Goal: Information Seeking & Learning: Understand process/instructions

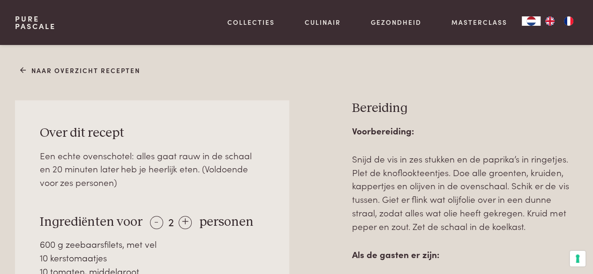
scroll to position [334, 0]
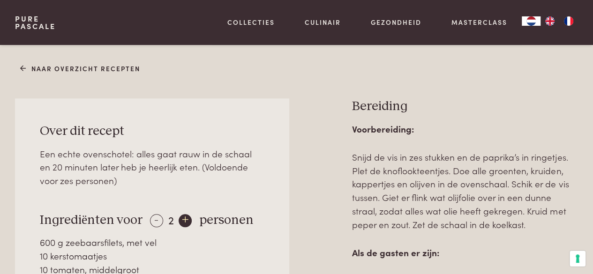
click at [181, 217] on div "+" at bounding box center [185, 220] width 13 height 13
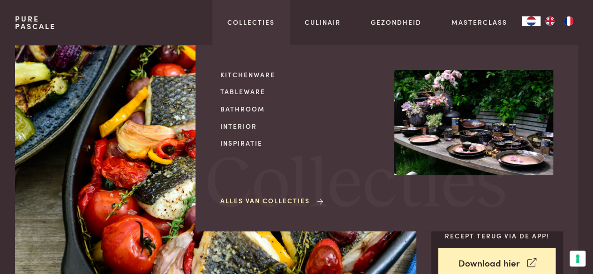
scroll to position [5, 0]
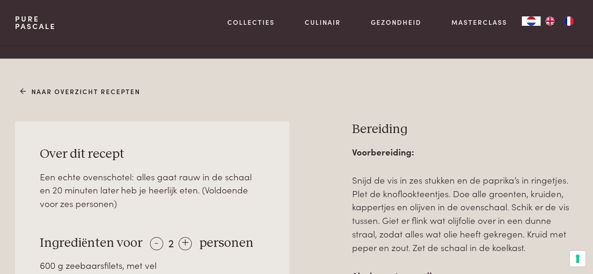
scroll to position [312, 0]
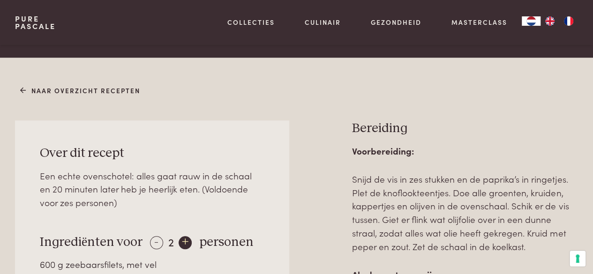
click at [181, 241] on div "+" at bounding box center [185, 242] width 13 height 13
click at [181, 241] on div "+" at bounding box center [186, 242] width 13 height 13
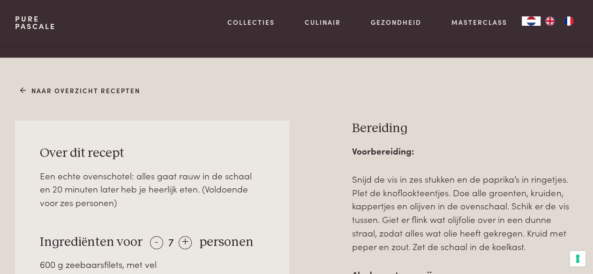
drag, startPoint x: 181, startPoint y: 241, endPoint x: 113, endPoint y: 215, distance: 72.4
click at [180, 241] on div "+" at bounding box center [185, 242] width 13 height 13
drag, startPoint x: 180, startPoint y: 241, endPoint x: 149, endPoint y: 211, distance: 43.4
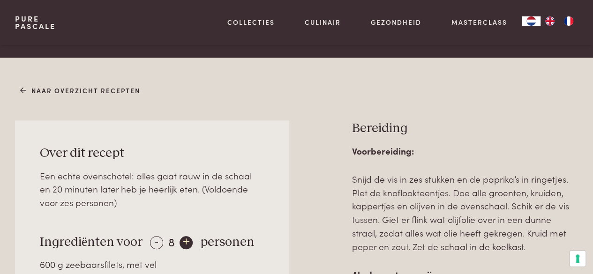
click at [185, 241] on div "+" at bounding box center [186, 242] width 13 height 13
drag, startPoint x: 185, startPoint y: 241, endPoint x: 172, endPoint y: 207, distance: 36.5
click at [172, 207] on div "Een echte ovenschotel: alles gaat rauw in de schaal en 20 minuten later heb je …" at bounding box center [152, 189] width 224 height 40
click at [182, 240] on div "+" at bounding box center [186, 242] width 13 height 13
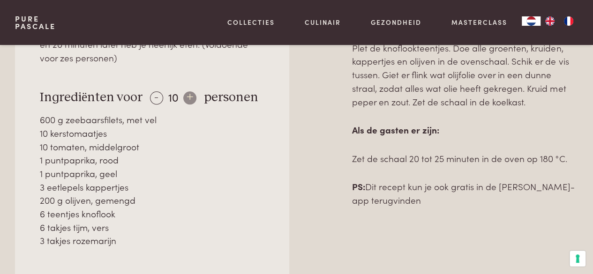
scroll to position [457, 0]
click at [150, 91] on div "-" at bounding box center [156, 97] width 13 height 13
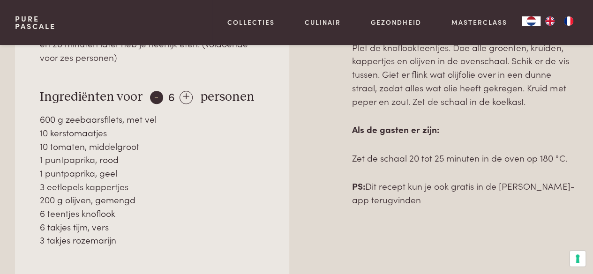
click at [150, 91] on div "-" at bounding box center [156, 97] width 13 height 13
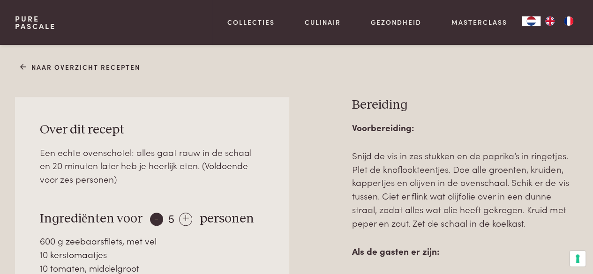
scroll to position [357, 0]
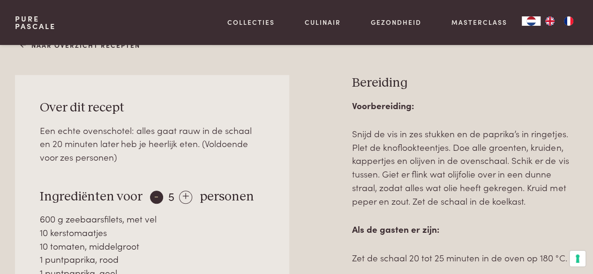
click at [154, 192] on div "-" at bounding box center [156, 197] width 13 height 13
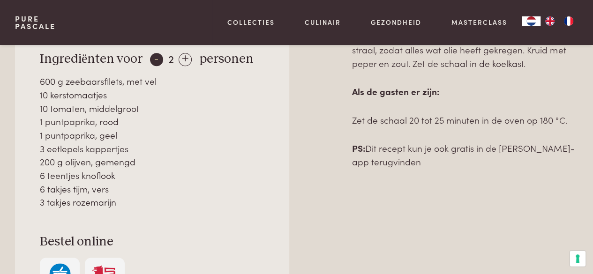
scroll to position [495, 0]
click at [193, 167] on div "200 g olijven, gemengd" at bounding box center [152, 163] width 224 height 14
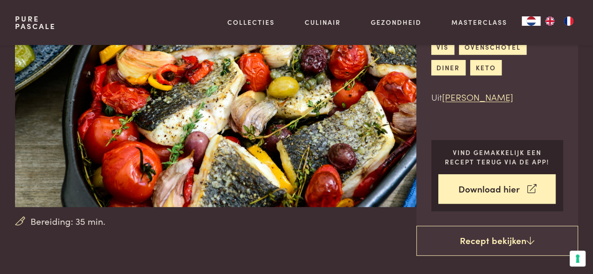
scroll to position [90, 0]
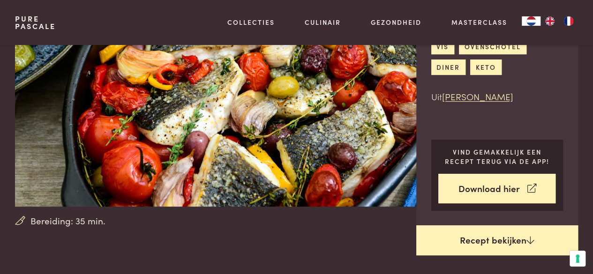
drag, startPoint x: 488, startPoint y: 190, endPoint x: 488, endPoint y: 237, distance: 46.9
click at [488, 237] on link "Recept bekijken" at bounding box center [497, 240] width 162 height 30
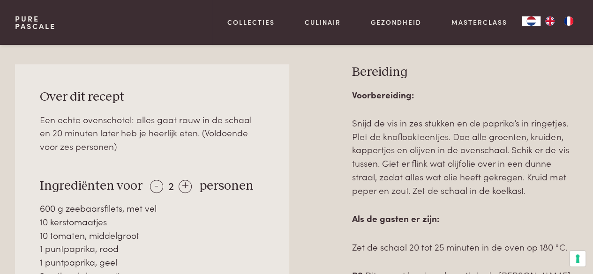
scroll to position [368, 0]
click at [187, 185] on div "+" at bounding box center [185, 186] width 13 height 13
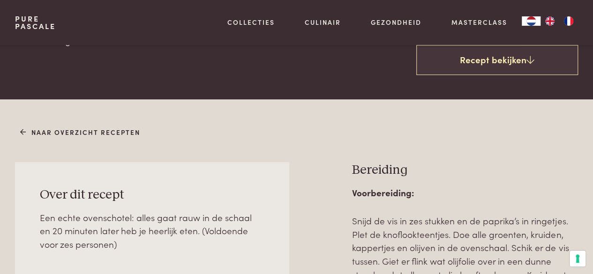
scroll to position [265, 0]
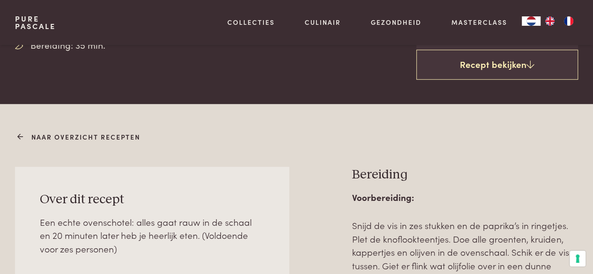
click at [128, 134] on link "Naar overzicht recepten" at bounding box center [80, 137] width 120 height 10
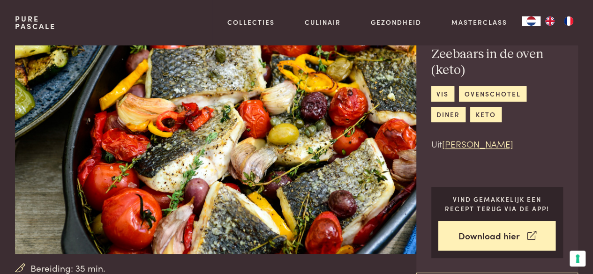
scroll to position [0, 0]
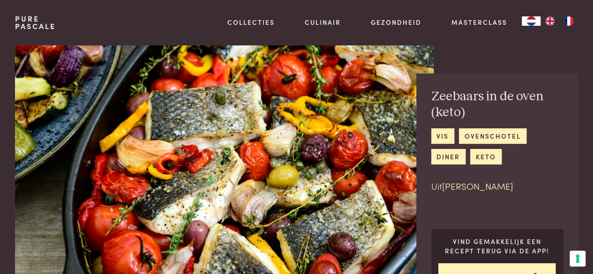
click at [484, 186] on link "[PERSON_NAME]" at bounding box center [477, 186] width 71 height 13
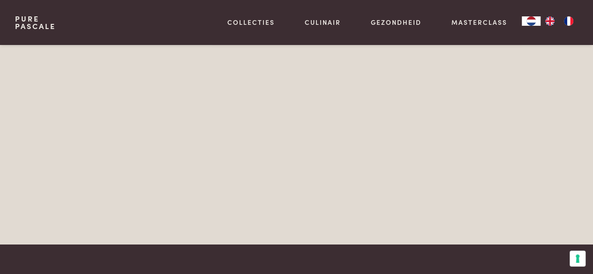
scroll to position [1897, 0]
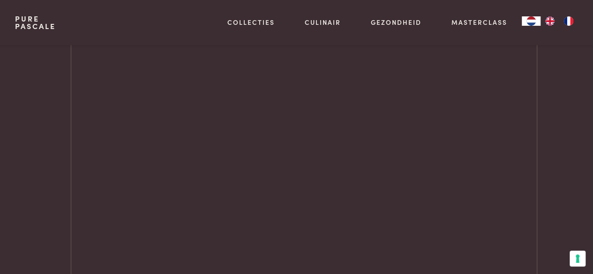
scroll to position [962, 0]
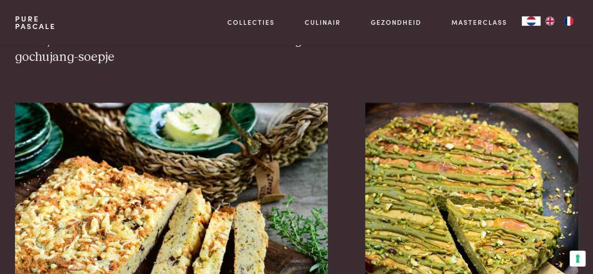
scroll to position [748, 0]
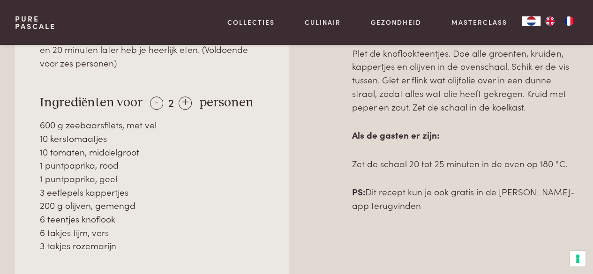
scroll to position [452, 0]
click at [182, 99] on div "+" at bounding box center [185, 102] width 13 height 13
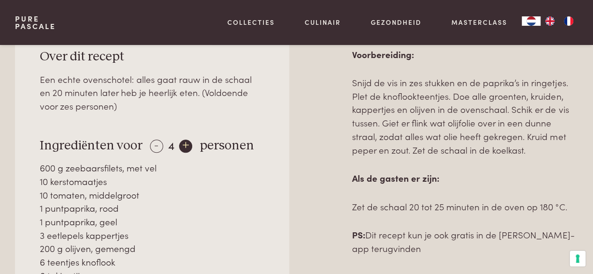
scroll to position [413, 0]
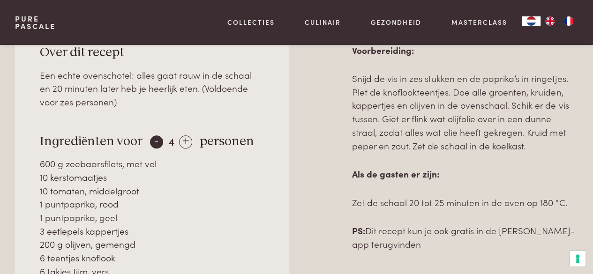
click at [150, 136] on div "-" at bounding box center [156, 141] width 13 height 13
click at [181, 140] on div "+" at bounding box center [183, 141] width 13 height 13
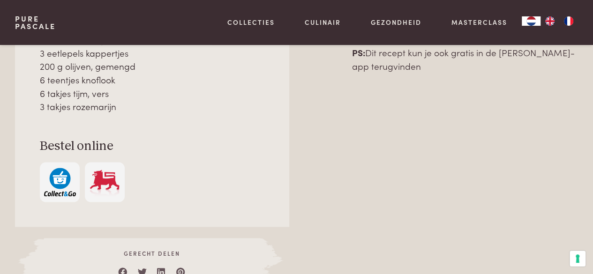
scroll to position [614, 0]
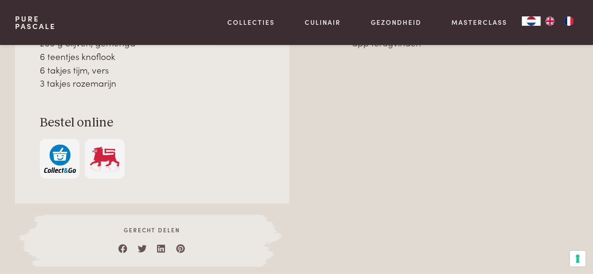
click at [113, 162] on img at bounding box center [105, 158] width 32 height 29
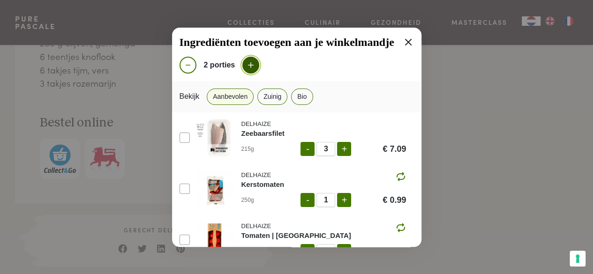
click at [253, 66] on icon at bounding box center [251, 65] width 8 height 8
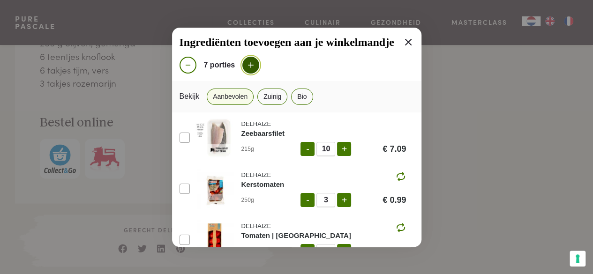
click at [253, 66] on icon at bounding box center [251, 65] width 8 height 8
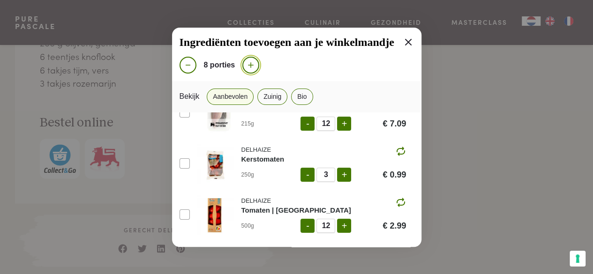
scroll to position [0, 0]
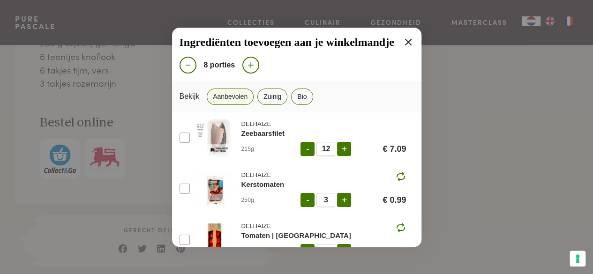
click at [237, 95] on button "Aanbevolen" at bounding box center [230, 97] width 47 height 16
click at [303, 148] on button "-" at bounding box center [307, 149] width 14 height 14
click at [332, 106] on div "Bekijk Aanbevolen Zuinig Bio" at bounding box center [296, 96] width 249 height 31
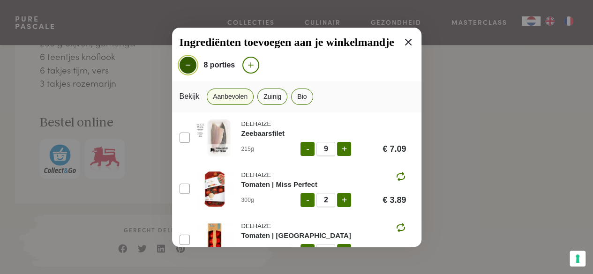
click at [187, 66] on icon at bounding box center [188, 65] width 8 height 8
click at [403, 42] on icon at bounding box center [408, 42] width 11 height 11
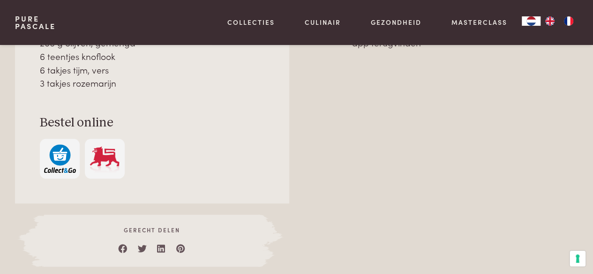
click at [109, 162] on img at bounding box center [105, 158] width 32 height 29
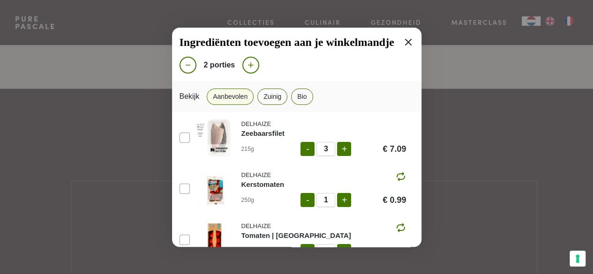
click at [423, 90] on div "Ingrediënten toevoegen aan je winkelmandje 2 porties Bekijk Aanbevolen Zuinig B…" at bounding box center [296, 137] width 593 height 274
click at [301, 150] on button "-" at bounding box center [307, 149] width 14 height 14
click at [405, 41] on icon at bounding box center [408, 42] width 7 height 7
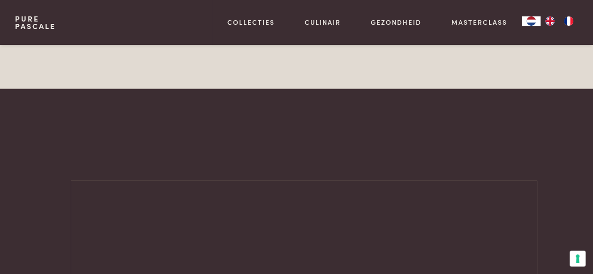
click at [195, 142] on main "Bereiding: 35 min. Zeebaars in de oven (keto) vis ovenschotel diner keto Uit Ch…" at bounding box center [296, 158] width 593 height 2001
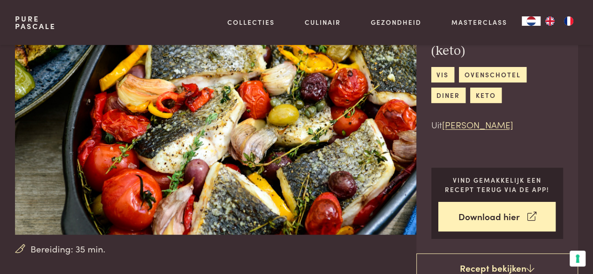
scroll to position [61, 0]
